Goal: Find specific page/section: Find specific page/section

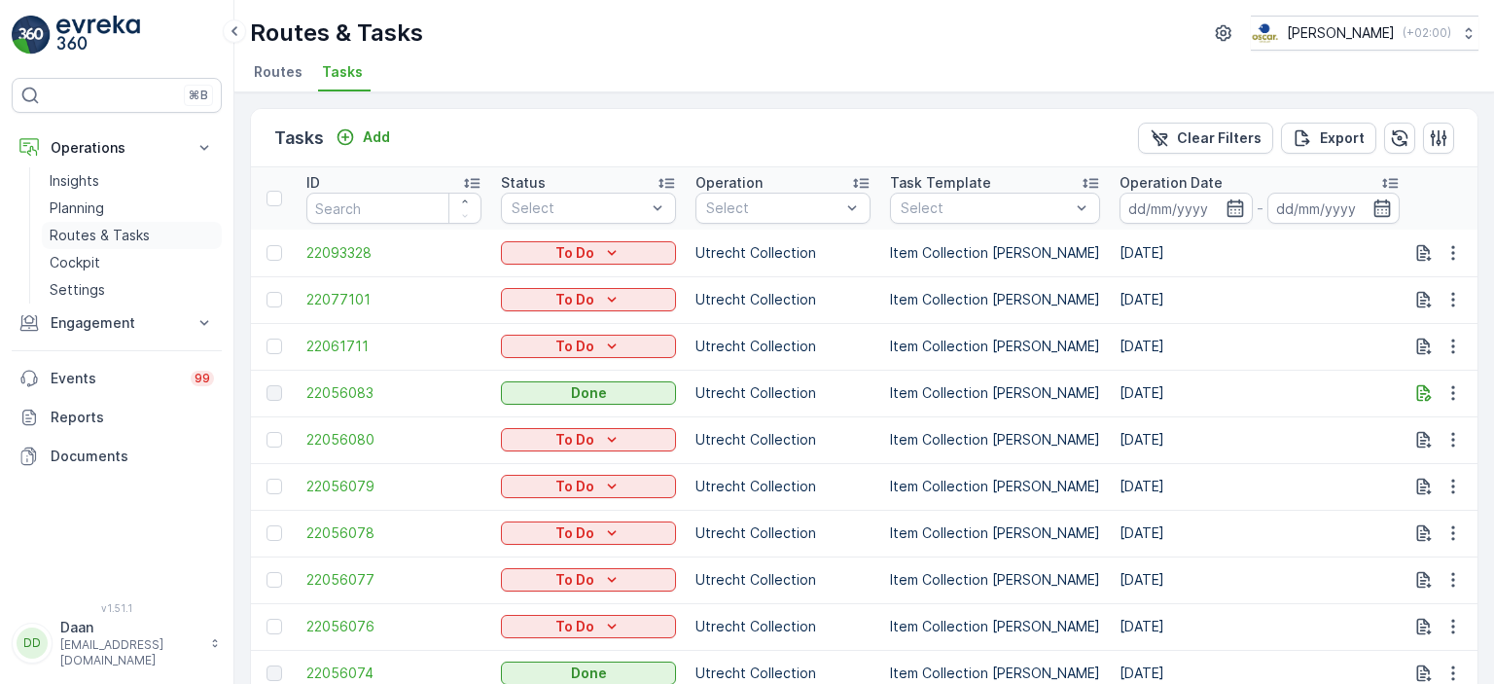
drag, startPoint x: 93, startPoint y: 200, endPoint x: 87, endPoint y: 233, distance: 32.8
click at [87, 233] on p "Routes & Tasks" at bounding box center [100, 235] width 100 height 19
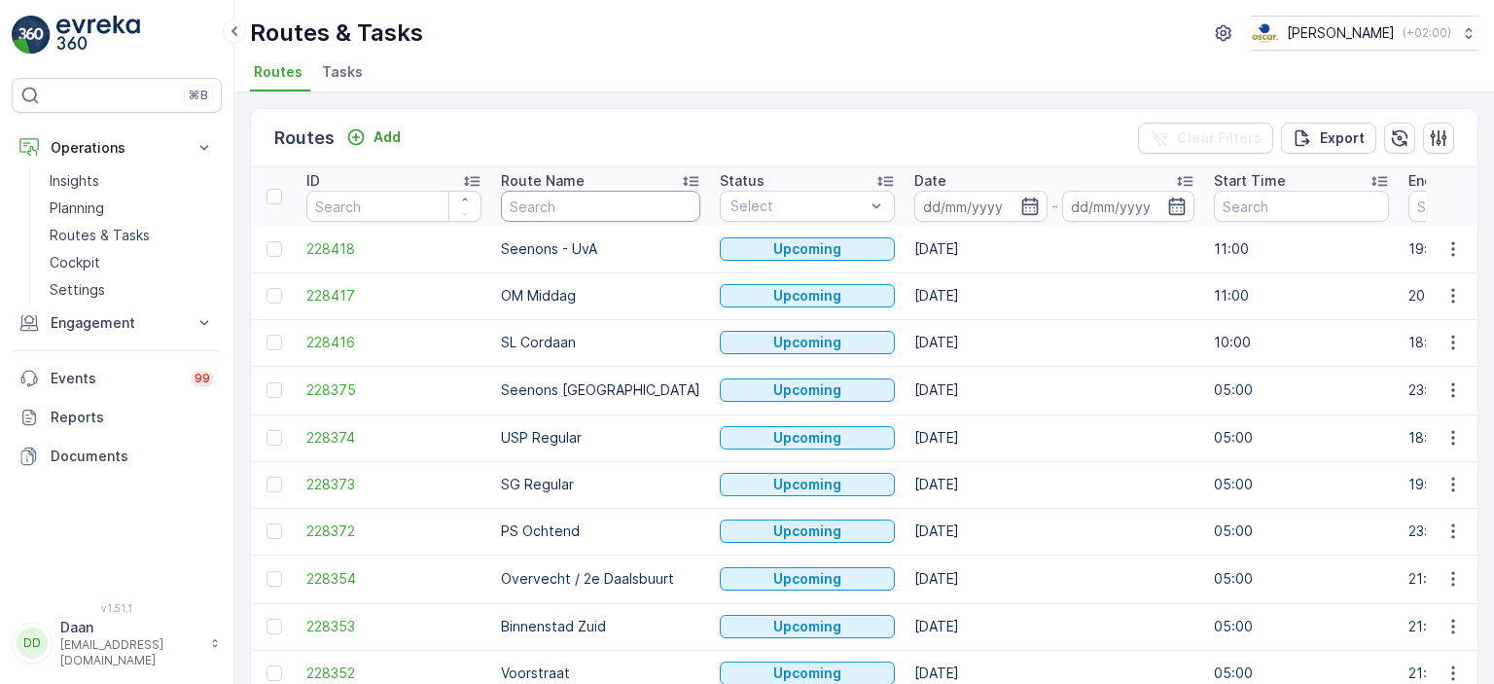
click at [557, 215] on input "text" at bounding box center [600, 206] width 199 height 31
type input "BH"
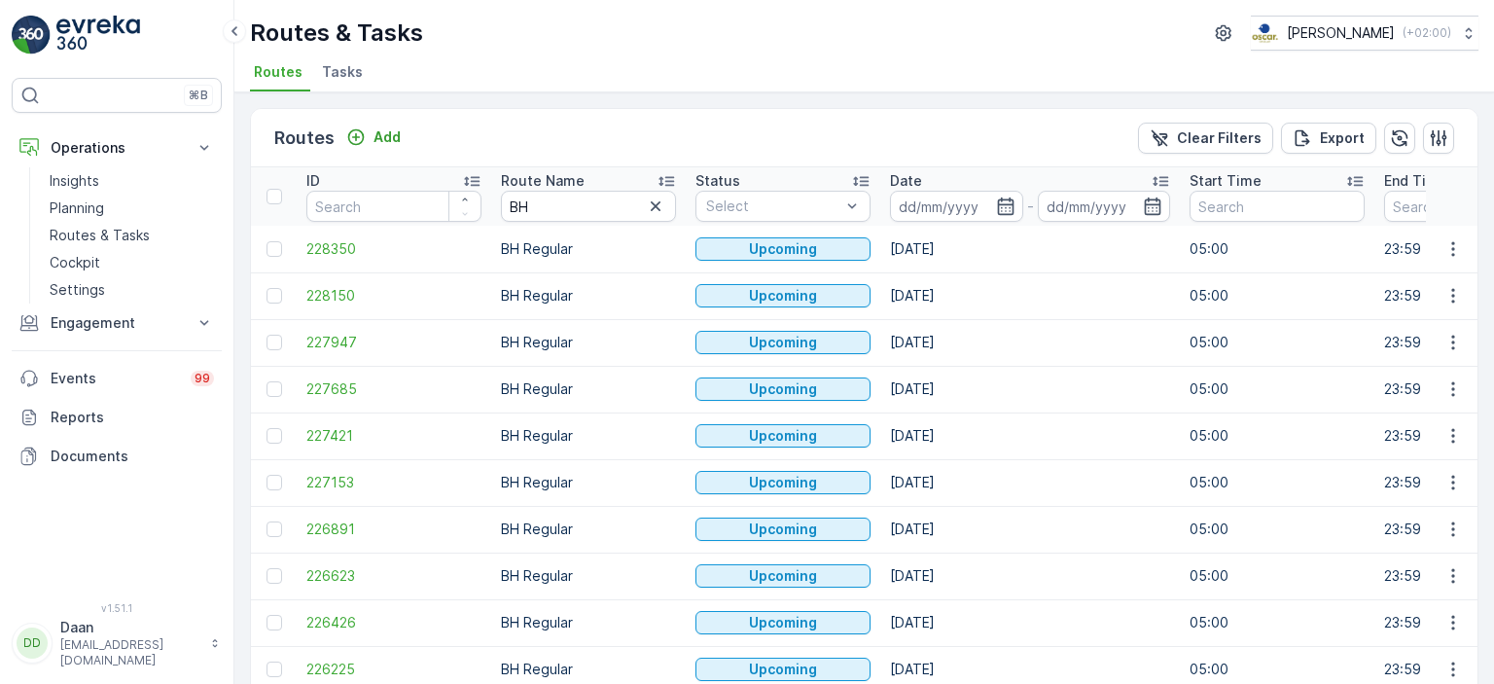
scroll to position [89, 0]
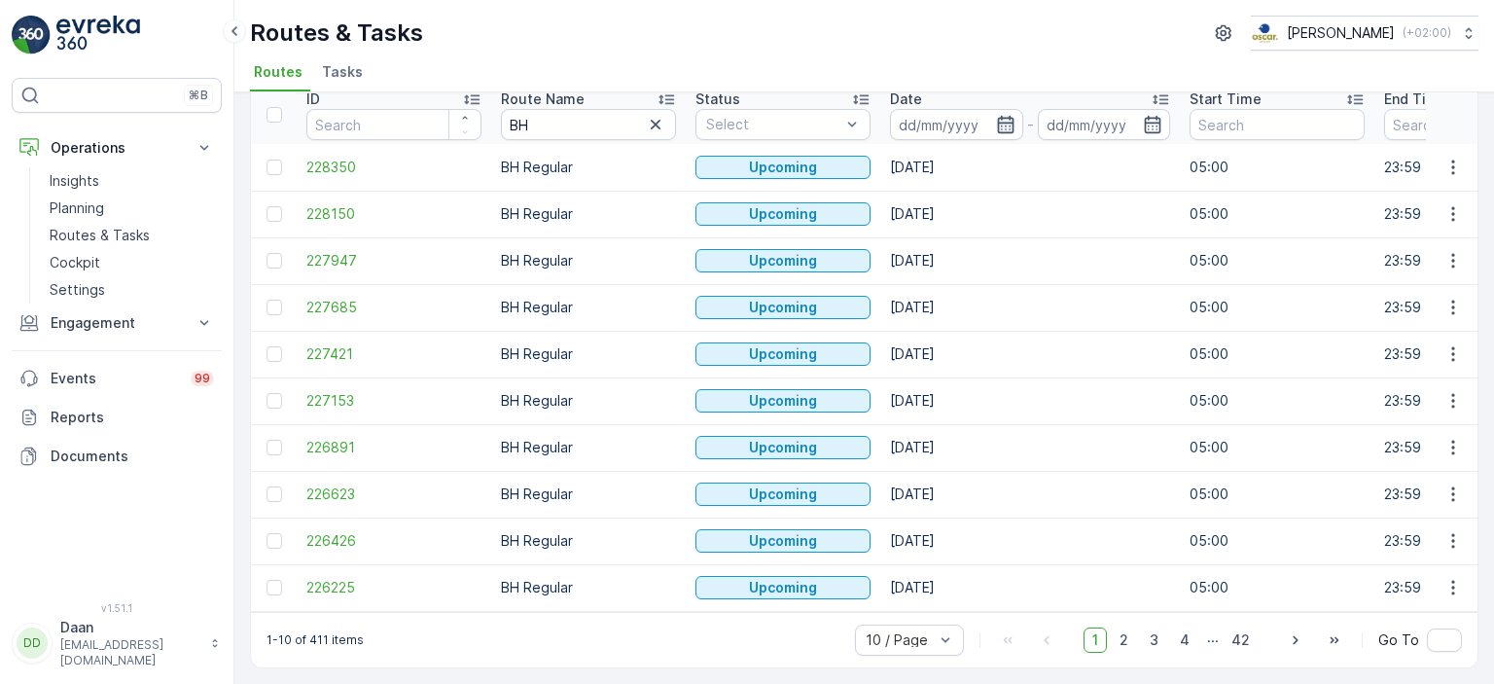
click at [1013, 115] on icon "button" at bounding box center [1005, 124] width 19 height 19
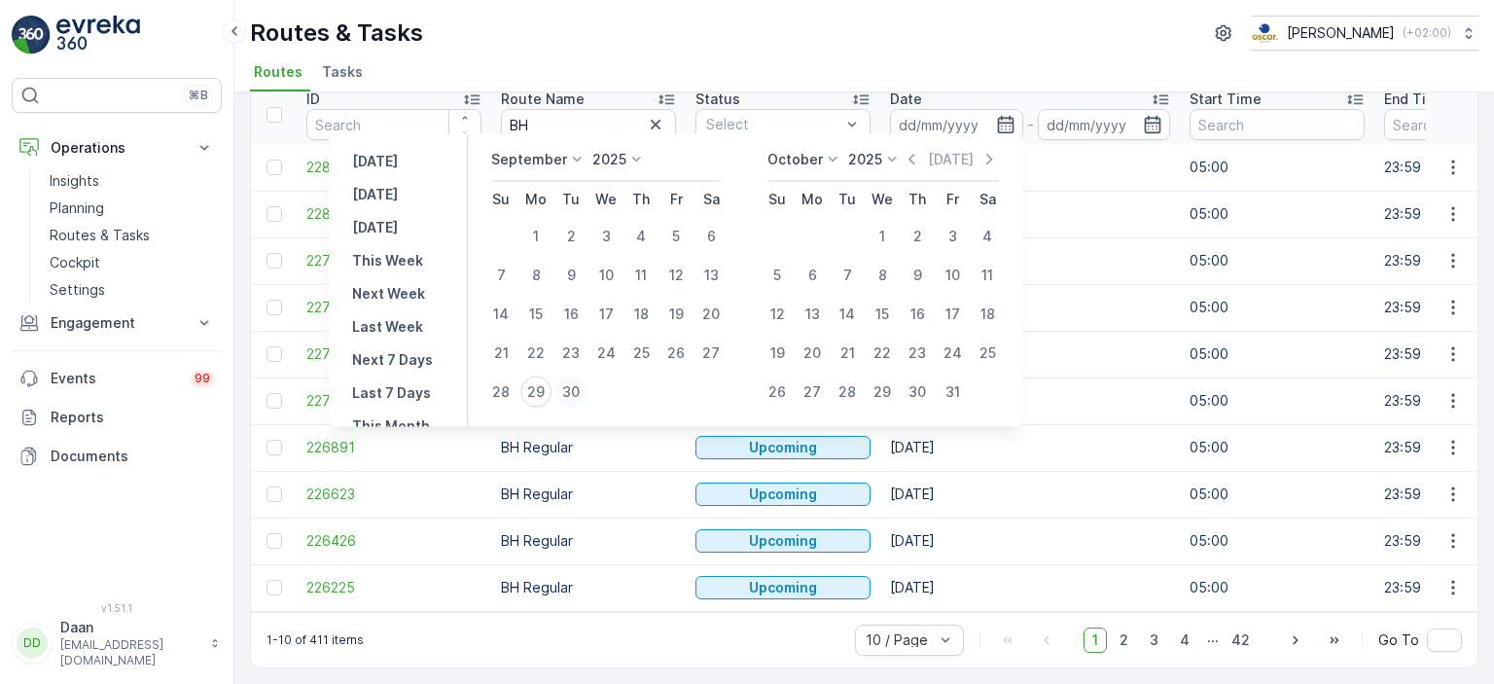
click at [579, 396] on div "30" at bounding box center [571, 392] width 31 height 31
type input "[DATE]"
click at [572, 394] on div "30" at bounding box center [571, 392] width 31 height 31
type input "[DATE]"
click at [580, 471] on td "BH Regular" at bounding box center [588, 494] width 195 height 47
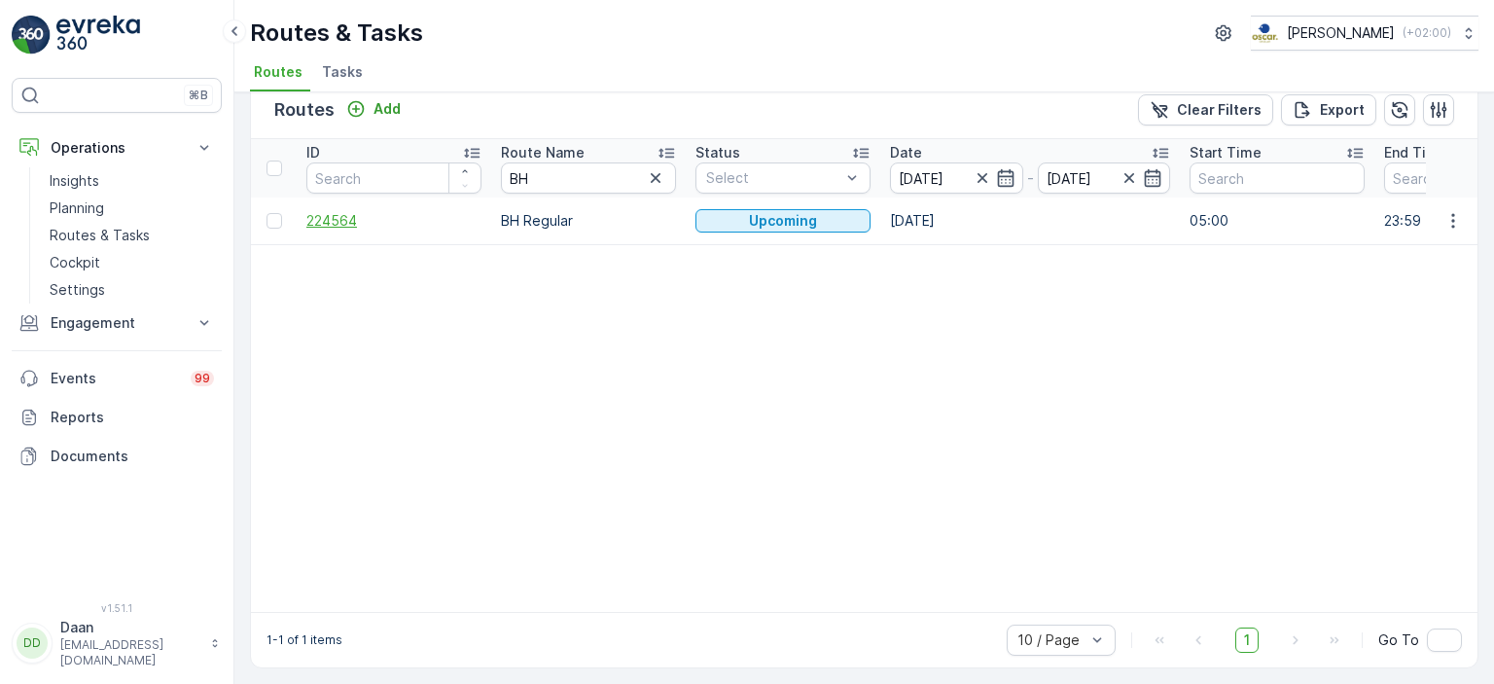
click at [338, 221] on span "224564" at bounding box center [393, 220] width 175 height 19
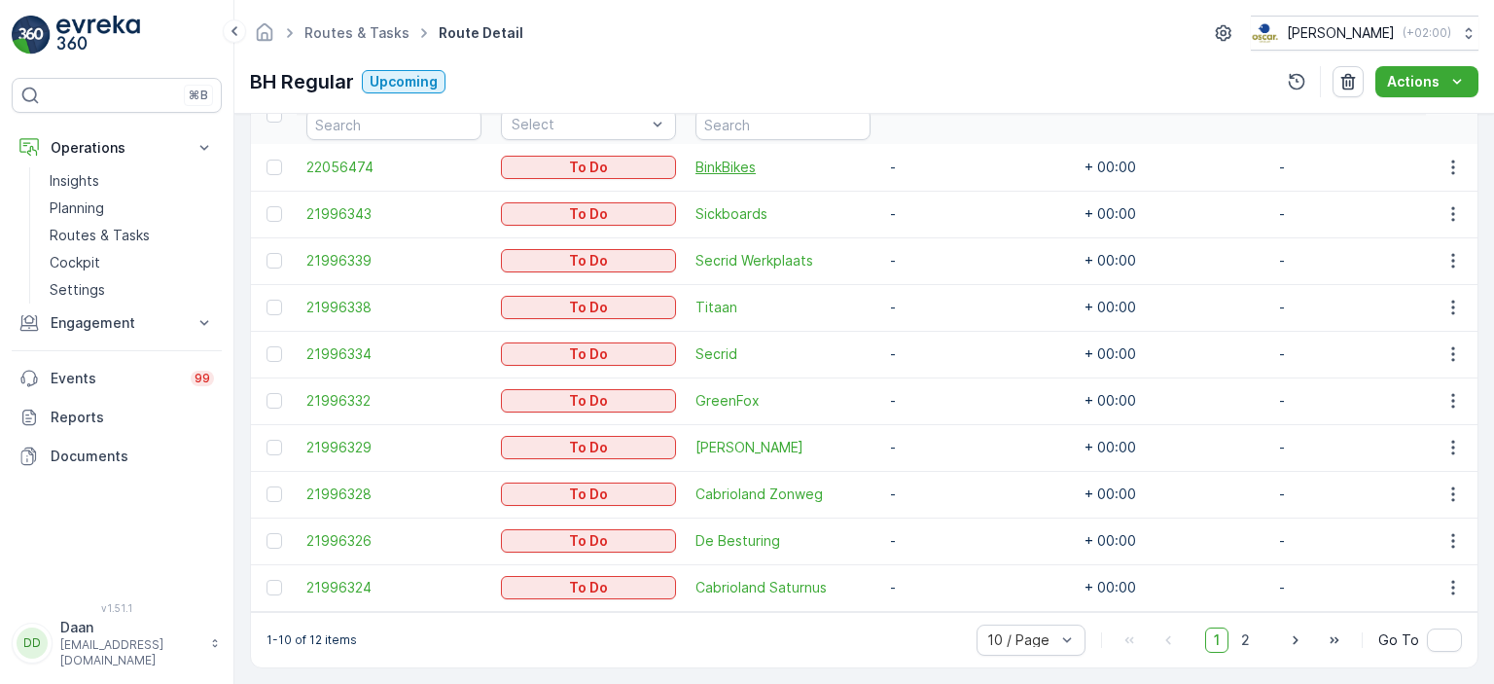
scroll to position [531, 0]
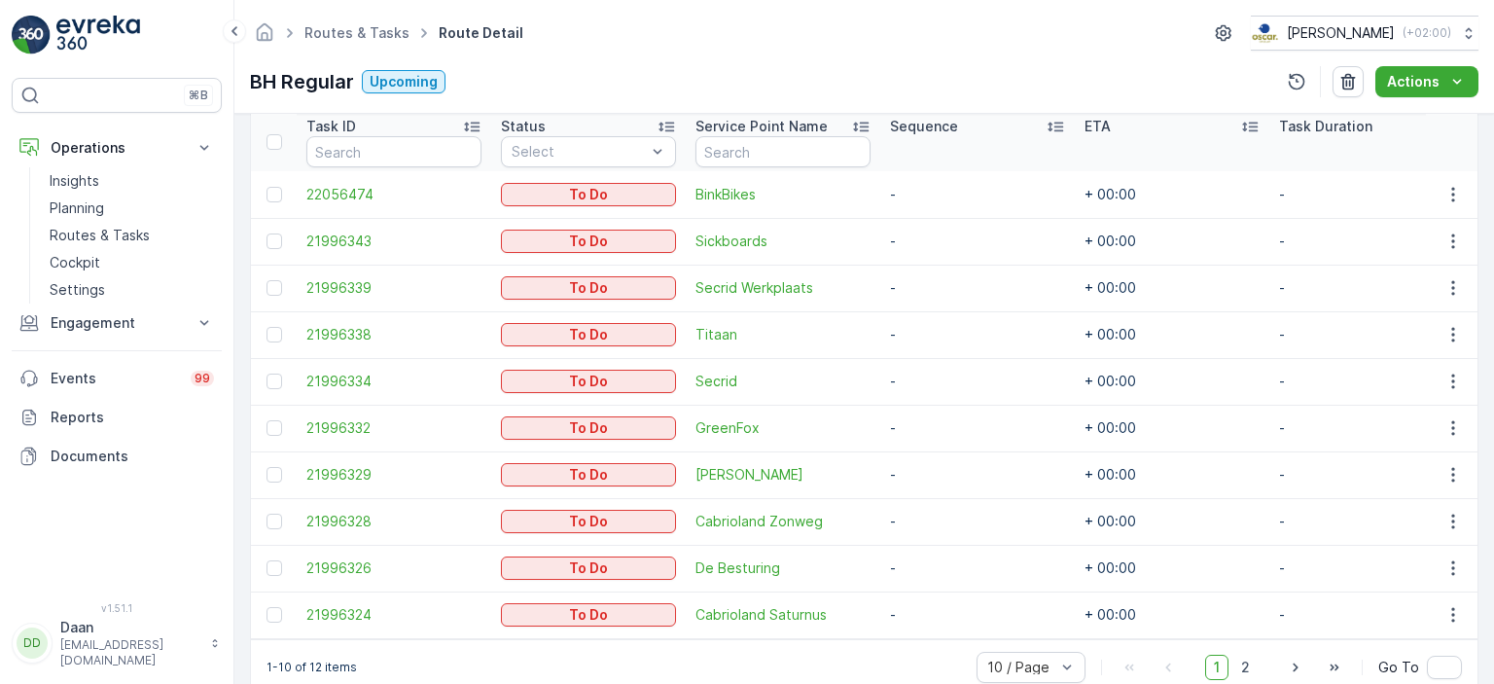
click at [611, 345] on div "To Do" at bounding box center [588, 334] width 175 height 27
